Goal: Information Seeking & Learning: Check status

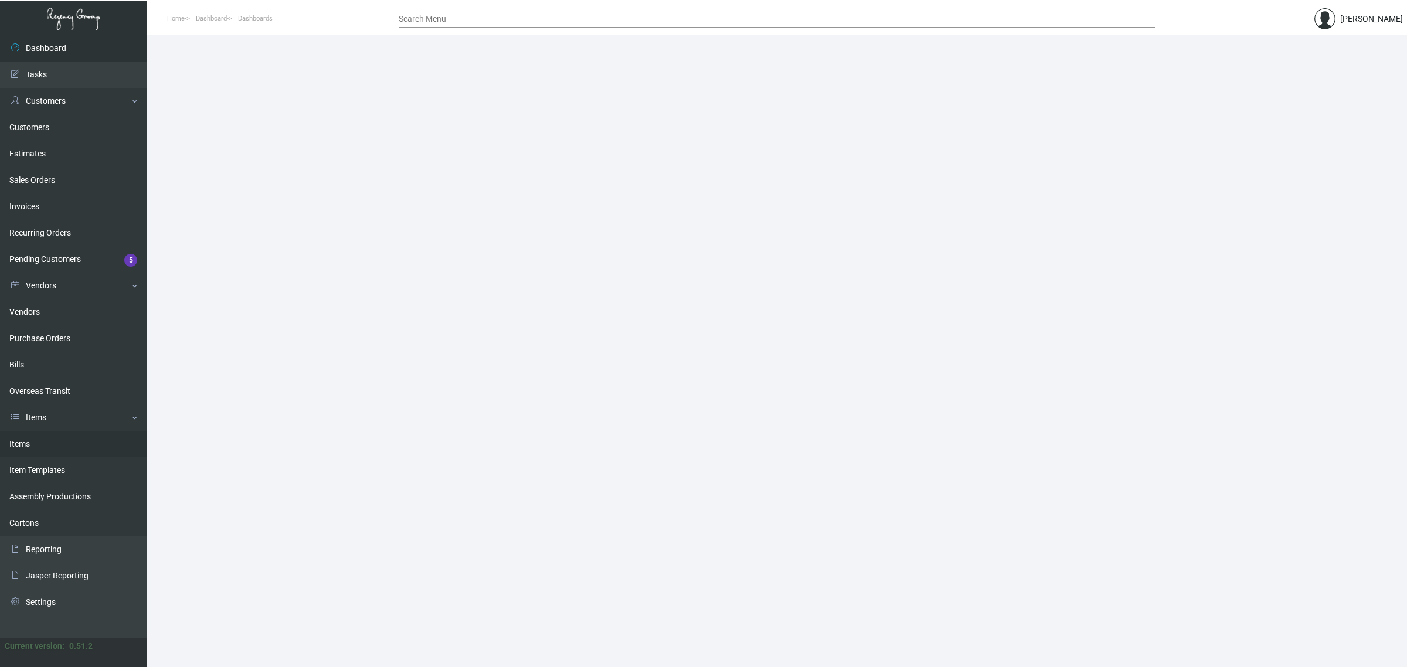
click at [56, 434] on link "Items" at bounding box center [73, 444] width 147 height 26
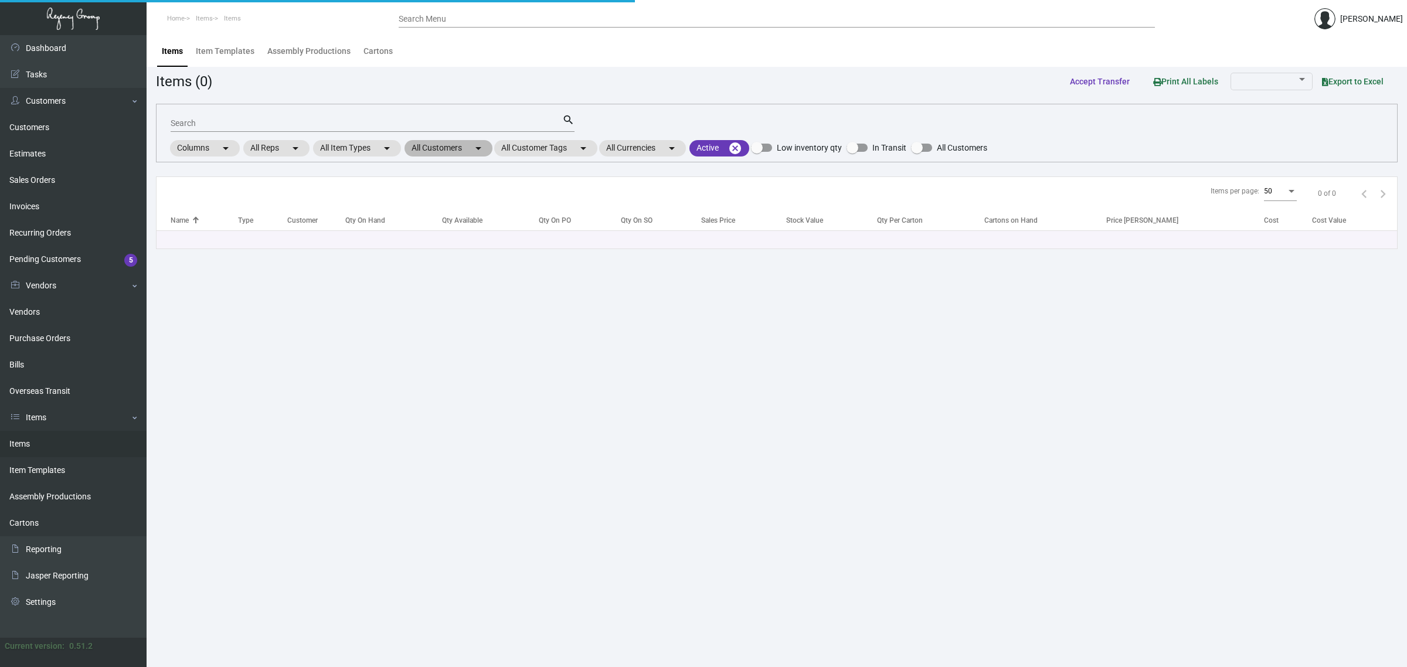
click at [472, 142] on mat-chip "All Customers arrow_drop_down" at bounding box center [449, 148] width 88 height 16
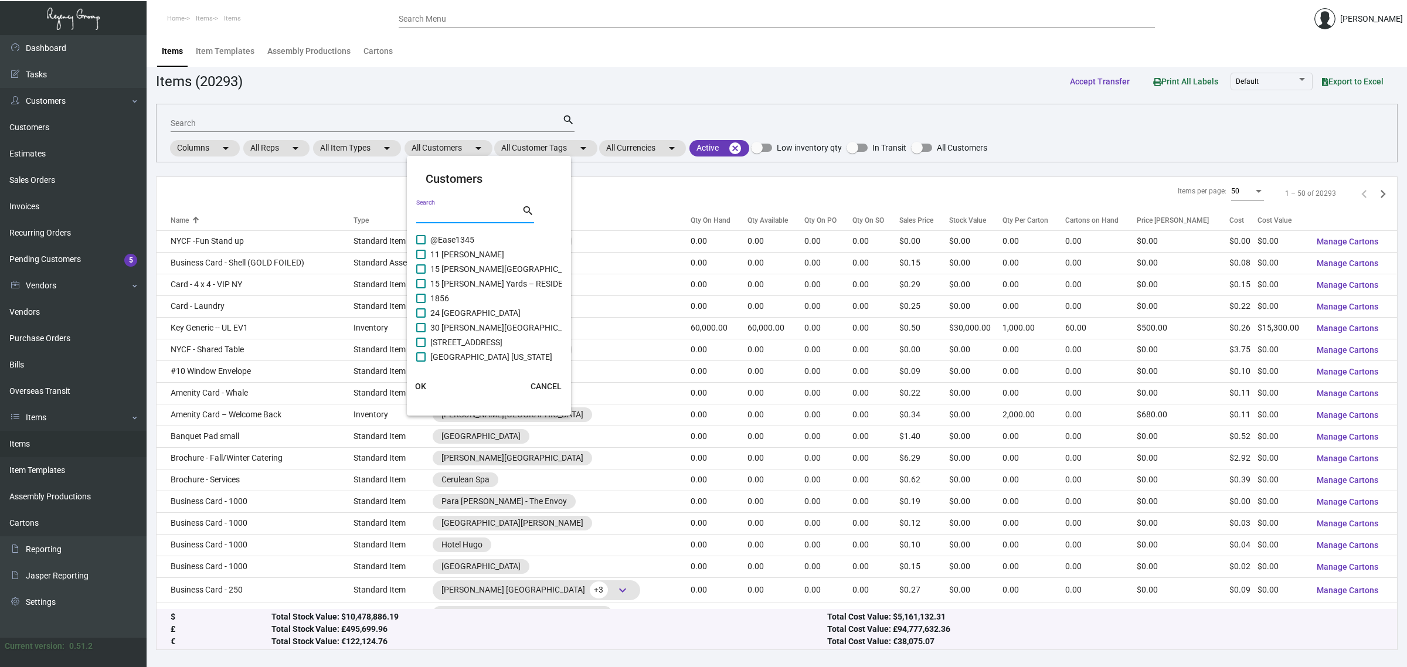
click at [456, 211] on input "Search" at bounding box center [469, 214] width 106 height 9
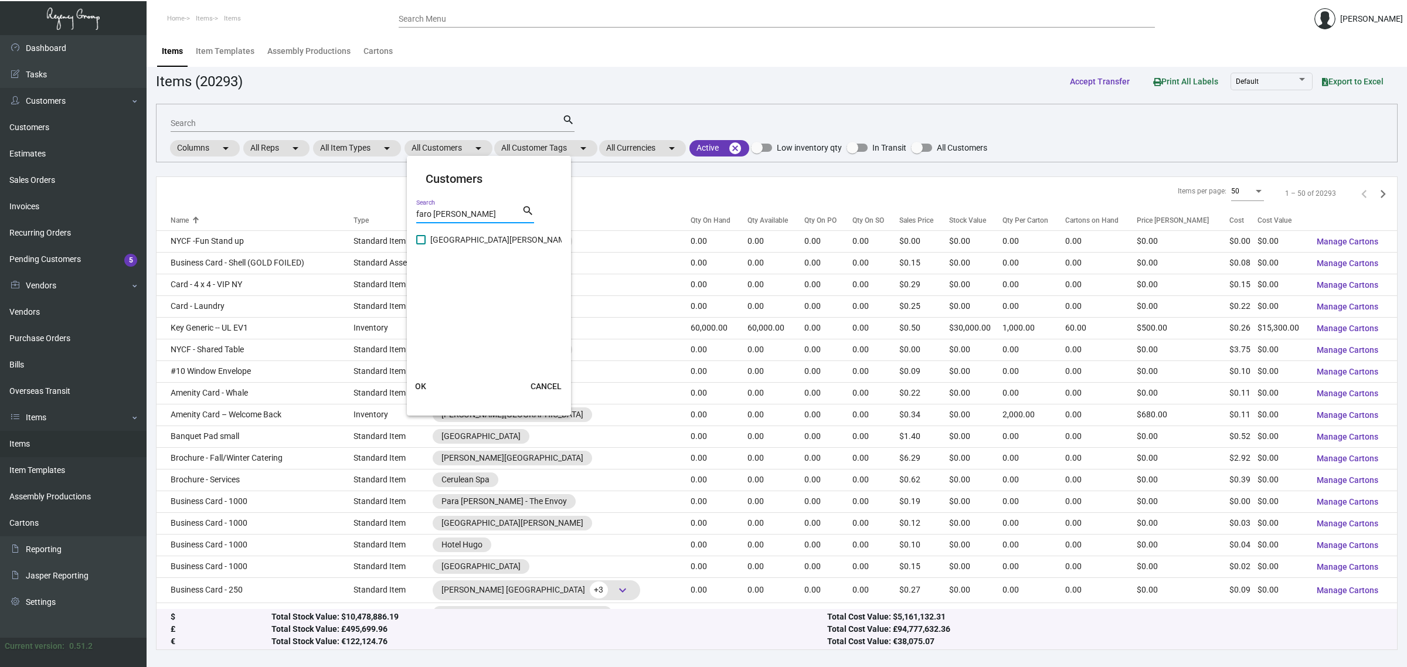
type input "faro blanco"
click at [464, 237] on span "Faro Blanco Resort (Shaner Hotels)" at bounding box center [548, 240] width 237 height 14
click at [421, 244] on input "Faro Blanco Resort (Shaner Hotels)" at bounding box center [420, 244] width 1 height 1
checkbox input "true"
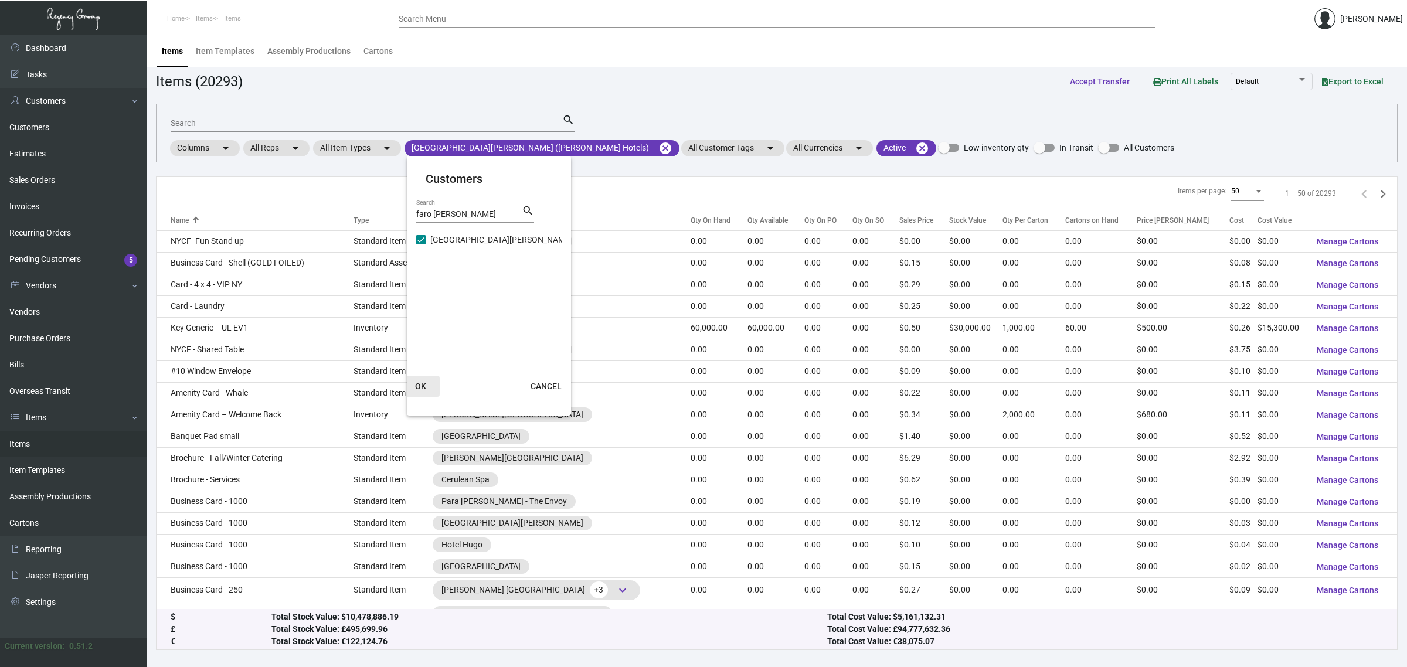
click at [426, 376] on button "OK" at bounding box center [421, 386] width 38 height 21
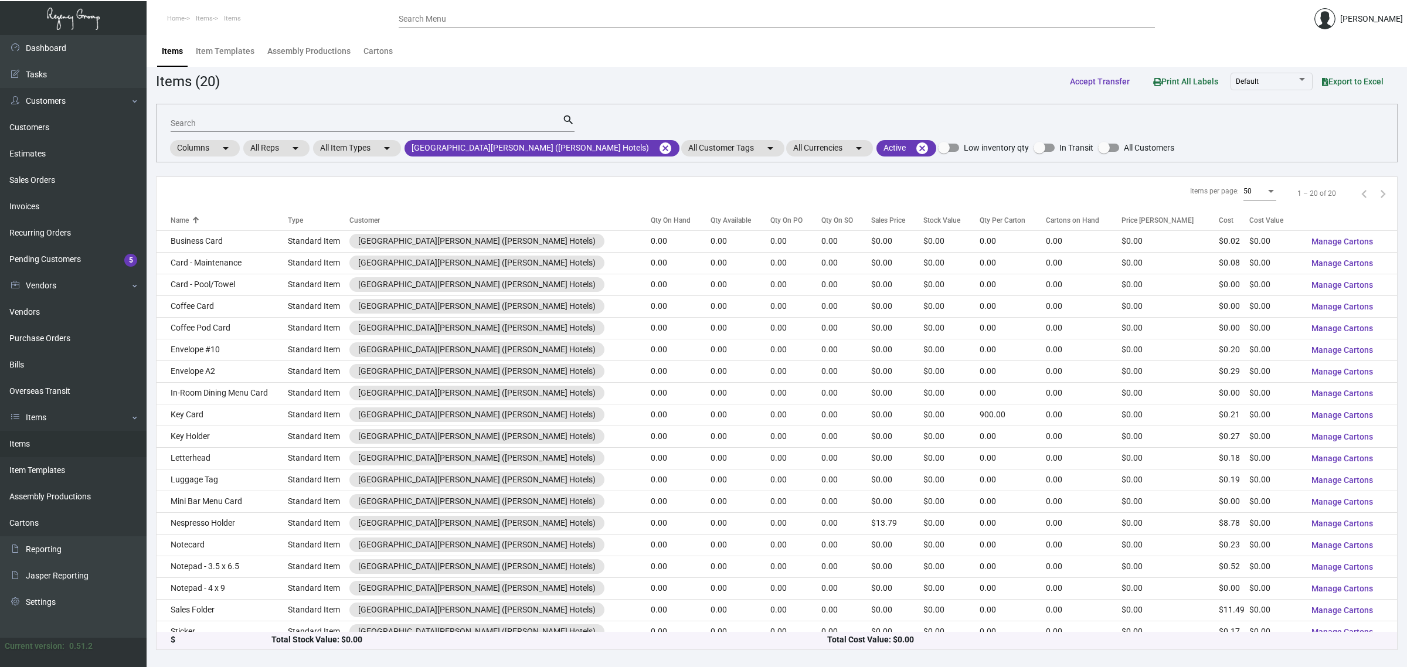
click at [651, 218] on div "Qty On Hand" at bounding box center [671, 220] width 40 height 11
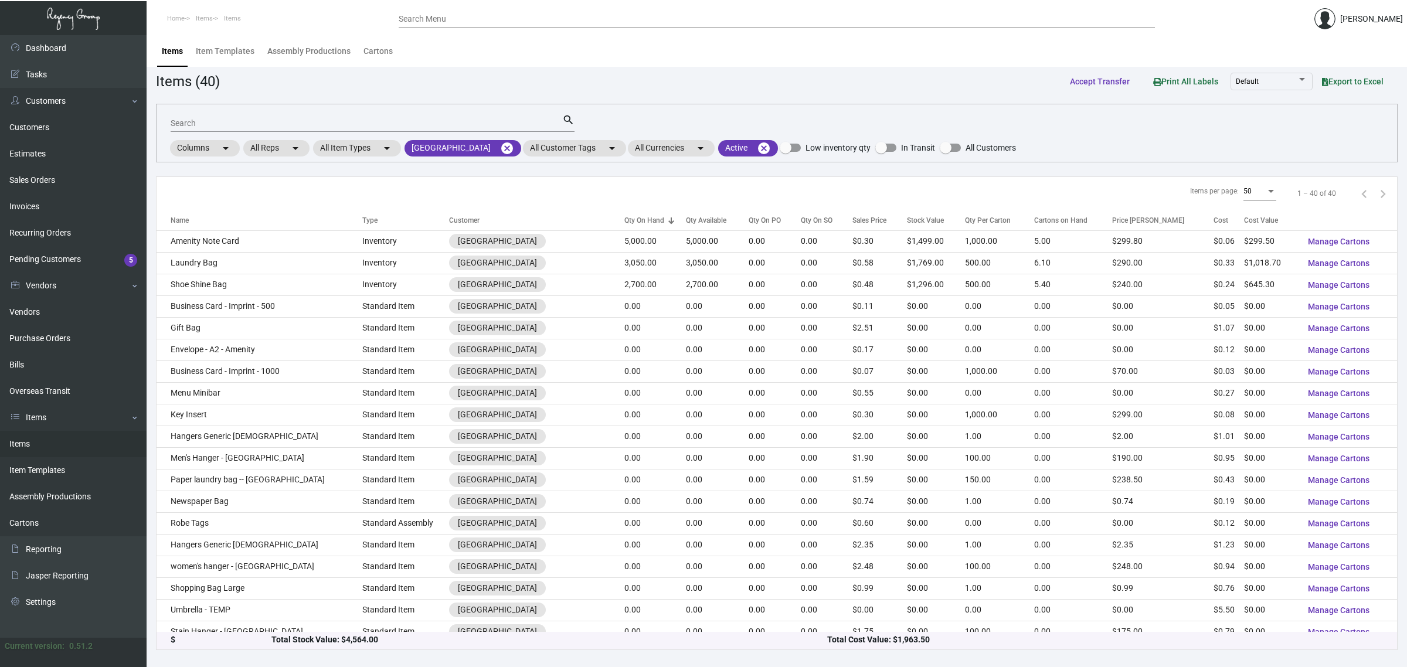
click at [947, 73] on div "Items (40) Accept Transfer Print All Labels Default Export to Excel" at bounding box center [777, 81] width 1242 height 22
click at [768, 70] on div "Items (40) Accept Transfer Print All Labels Default Export to Excel" at bounding box center [777, 81] width 1242 height 22
